Goal: Complete application form

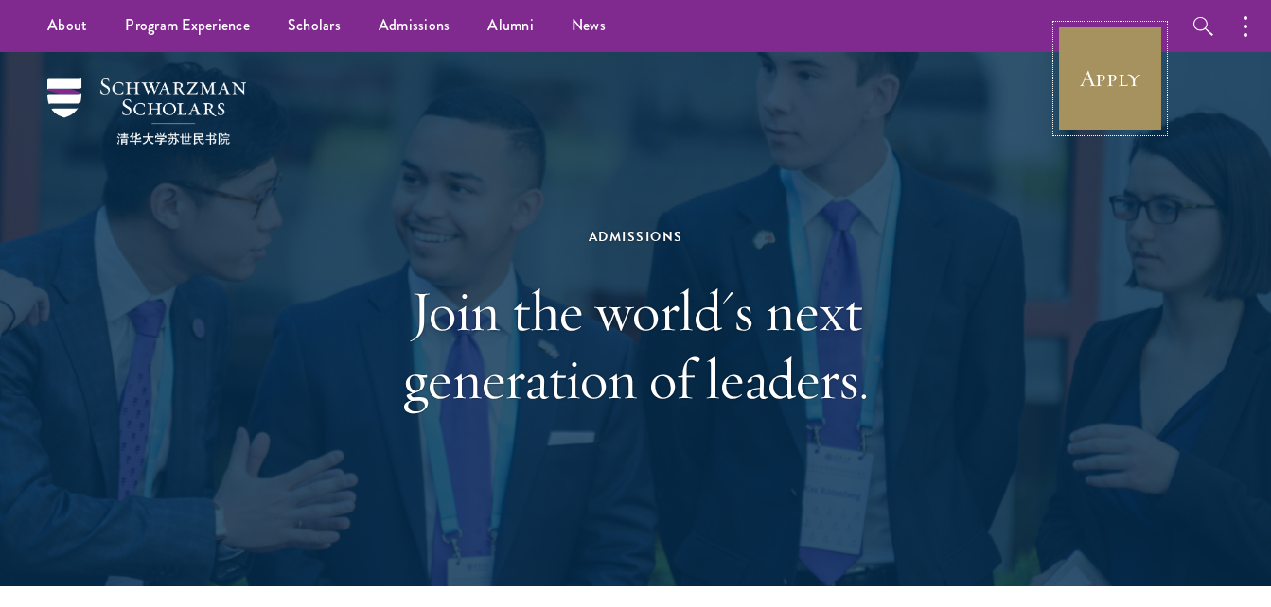
click at [1109, 52] on link "Apply" at bounding box center [1110, 79] width 106 height 106
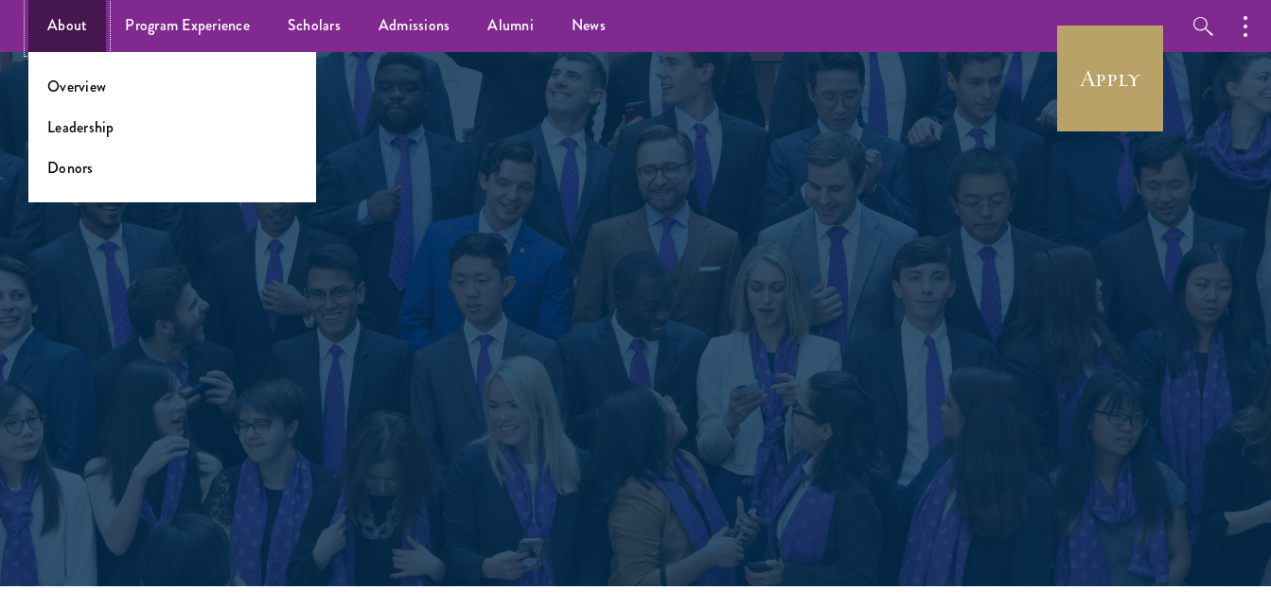
click at [73, 32] on link "About" at bounding box center [67, 26] width 78 height 52
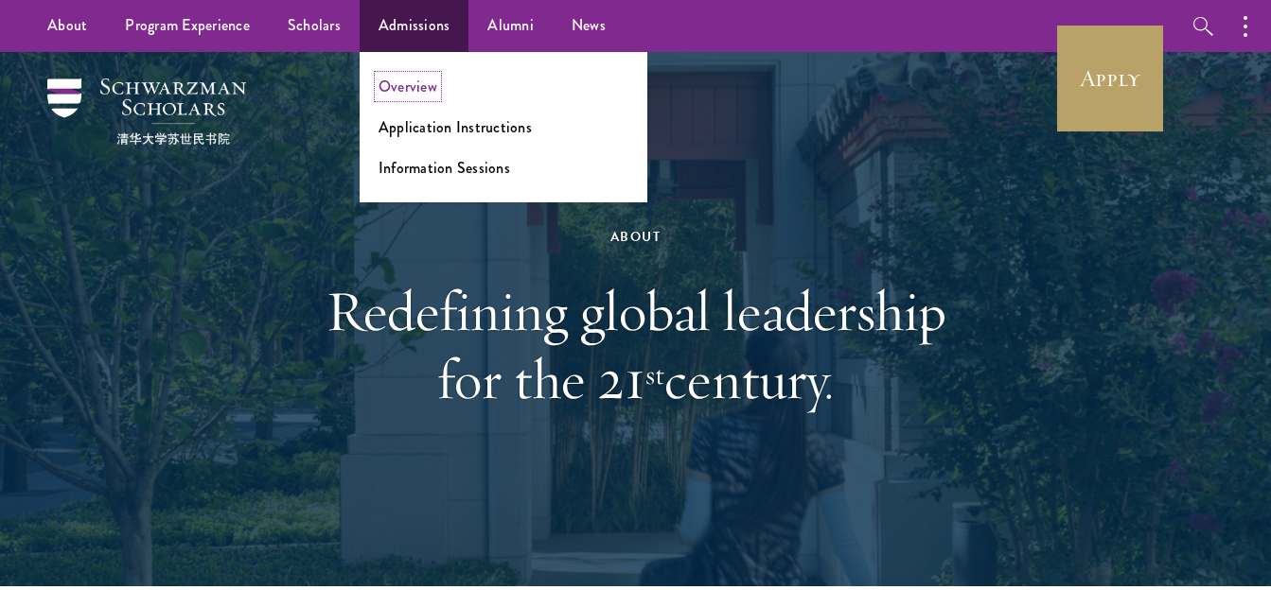
click at [419, 80] on link "Overview" at bounding box center [407, 87] width 59 height 22
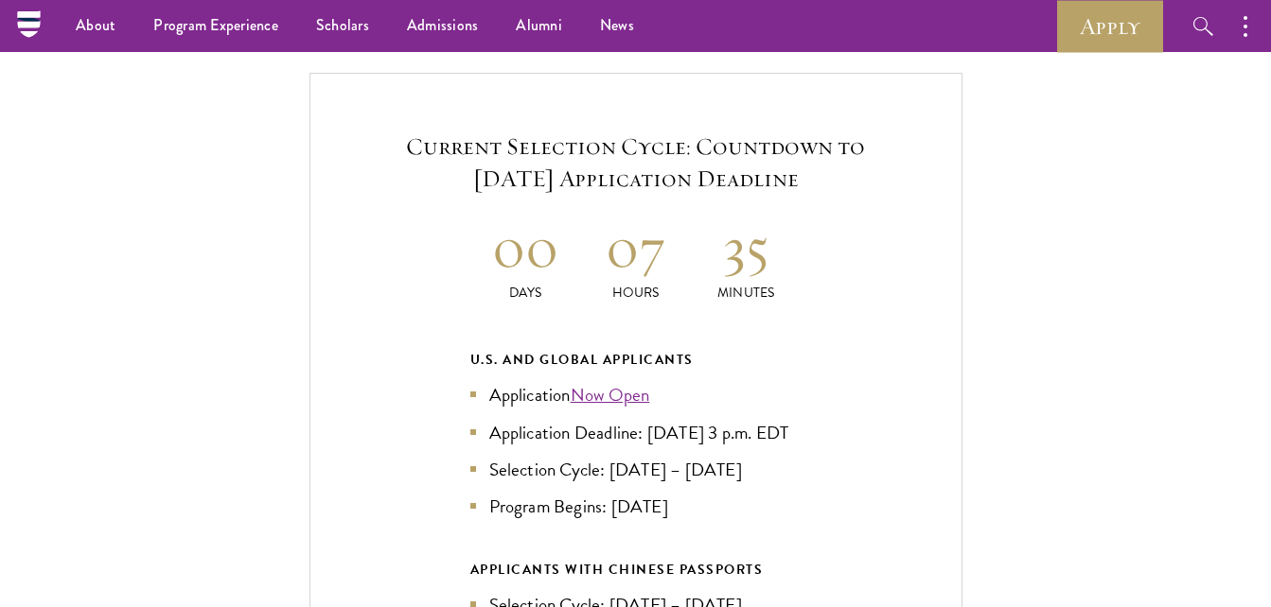
scroll to position [3952, 0]
